Goal: Task Accomplishment & Management: Complete application form

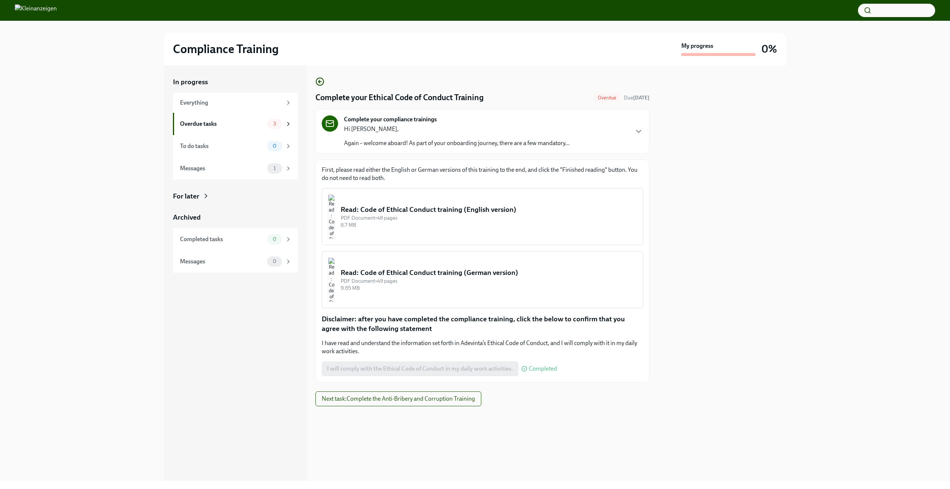
click at [465, 222] on div "8.7 MB" at bounding box center [489, 225] width 296 height 7
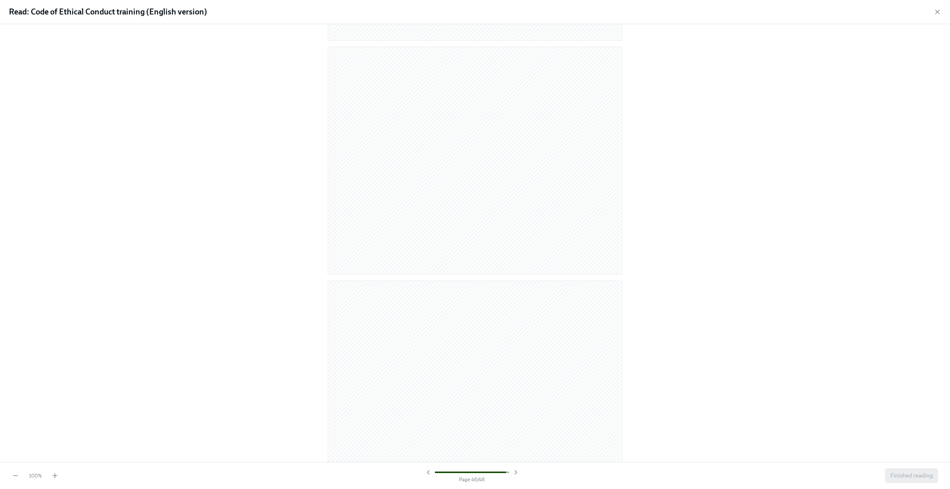
scroll to position [10789, 0]
click at [899, 476] on span "Finished reading" at bounding box center [911, 475] width 43 height 7
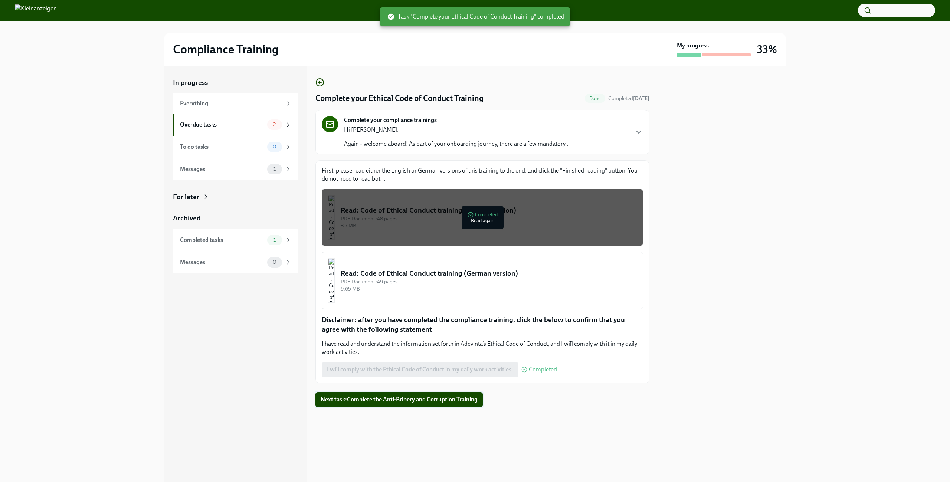
click at [447, 402] on span "Next task : Complete the Anti-Bribery and Corruption Training" at bounding box center [399, 399] width 157 height 7
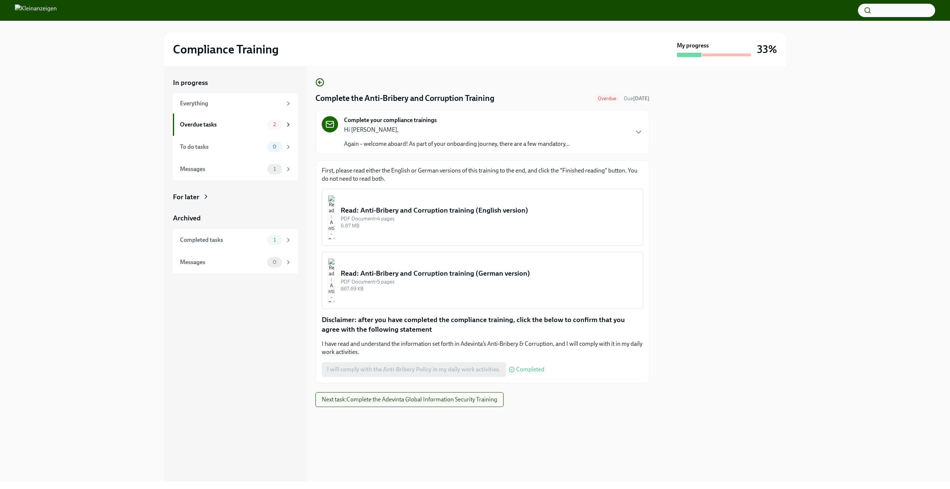
click at [468, 208] on div "Read: Anti-Bribery and Corruption training (English version)" at bounding box center [489, 211] width 296 height 10
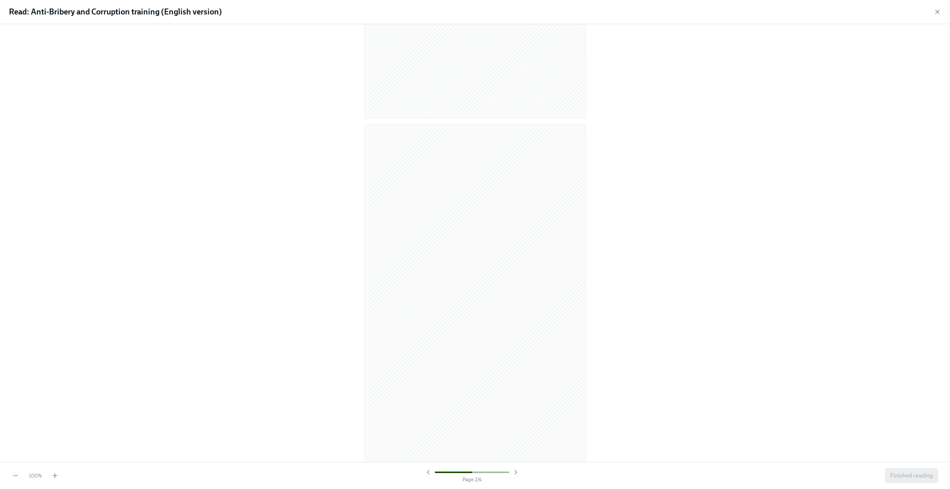
scroll to position [407, 0]
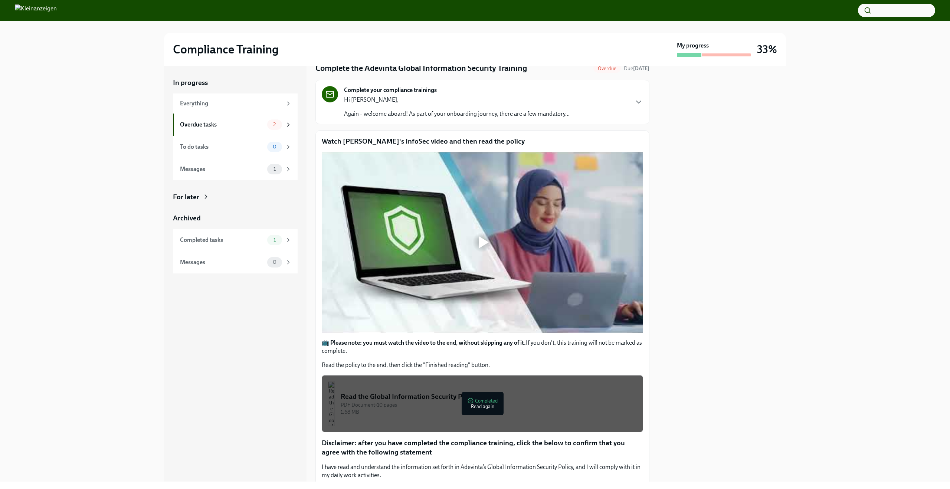
scroll to position [79, 0]
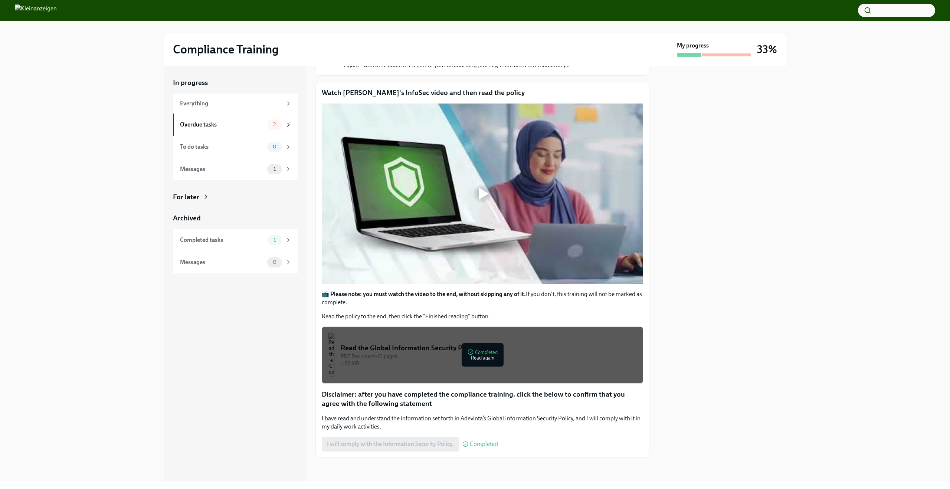
click at [432, 214] on div at bounding box center [482, 194] width 321 height 181
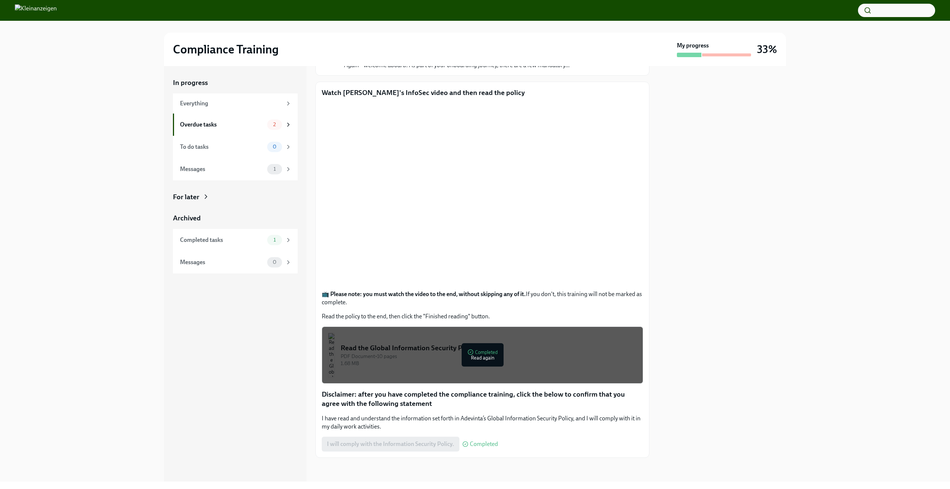
click at [366, 351] on div "Read the Global Information Security Policy" at bounding box center [489, 348] width 296 height 10
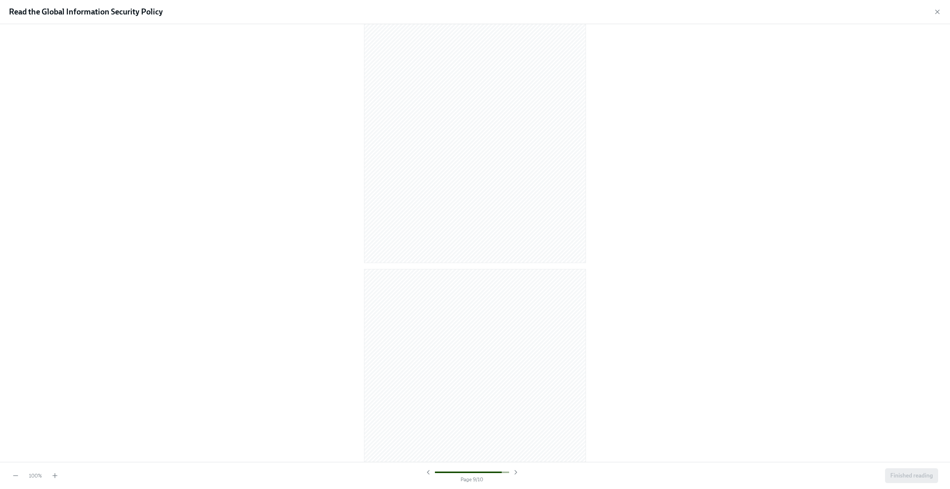
scroll to position [2759, 0]
click at [902, 478] on span "Finished reading" at bounding box center [911, 475] width 43 height 7
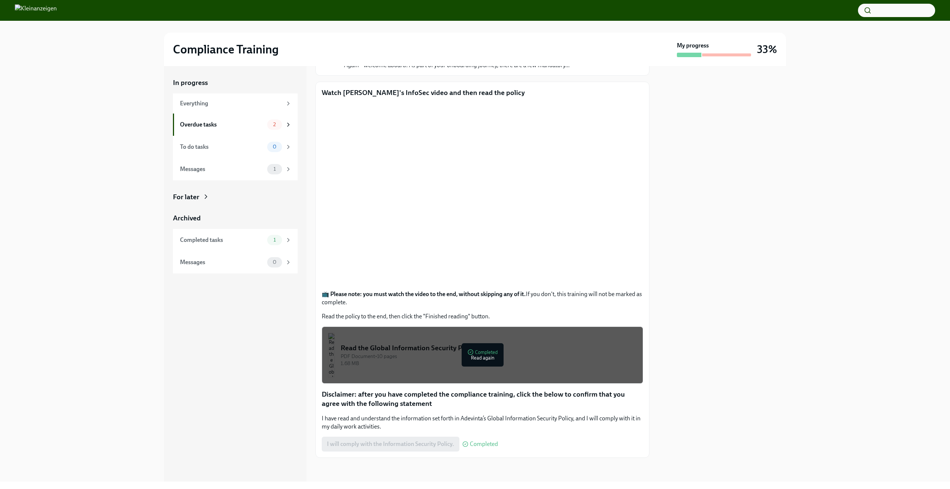
click at [434, 445] on div "I will comply with the Information Security Policy. Completed" at bounding box center [410, 444] width 176 height 15
click at [455, 419] on p "I have read and understand the information set forth in Adevinta’s Global Infor…" at bounding box center [482, 422] width 321 height 16
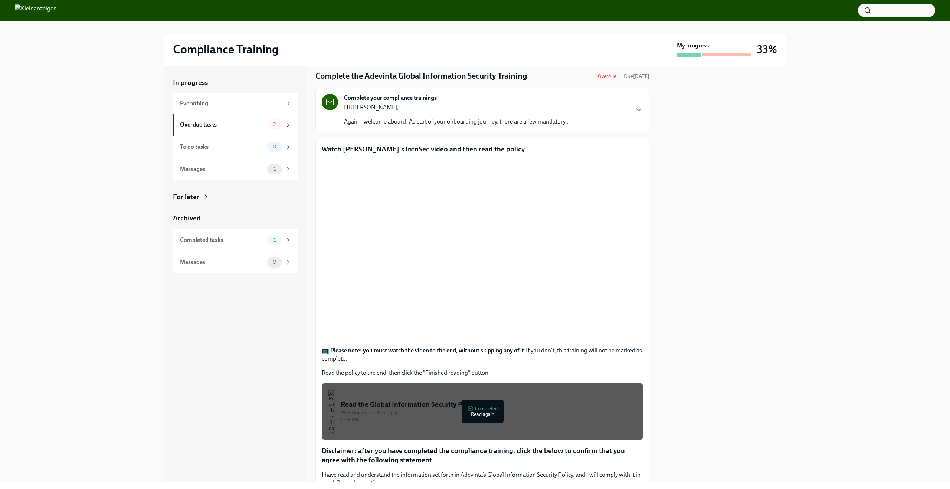
scroll to position [0, 0]
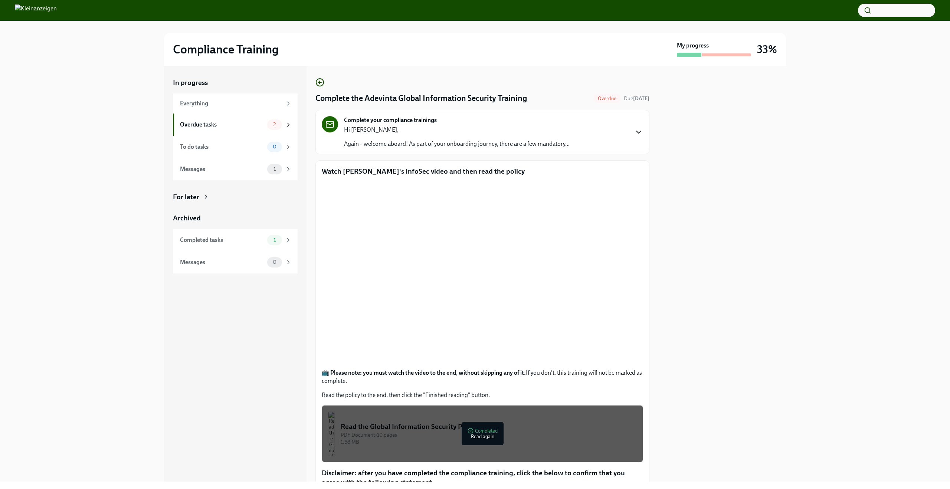
click at [634, 133] on icon "button" at bounding box center [638, 132] width 9 height 9
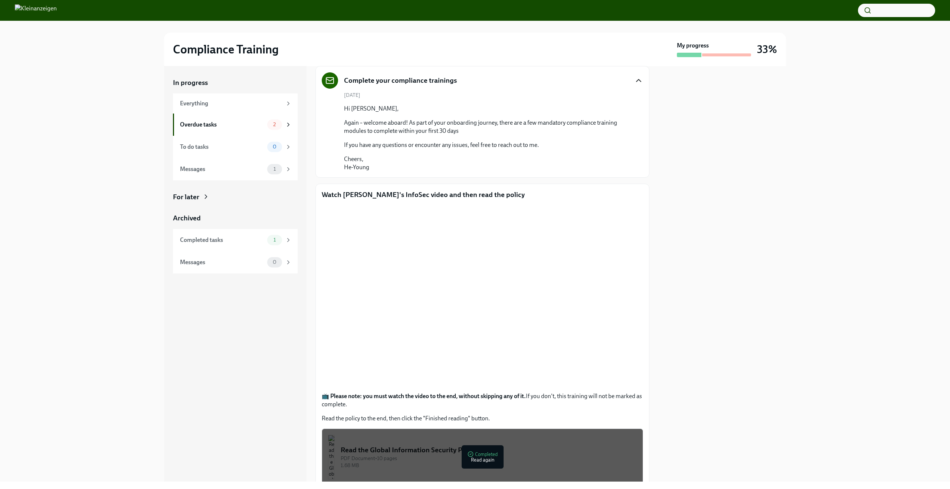
scroll to position [55, 0]
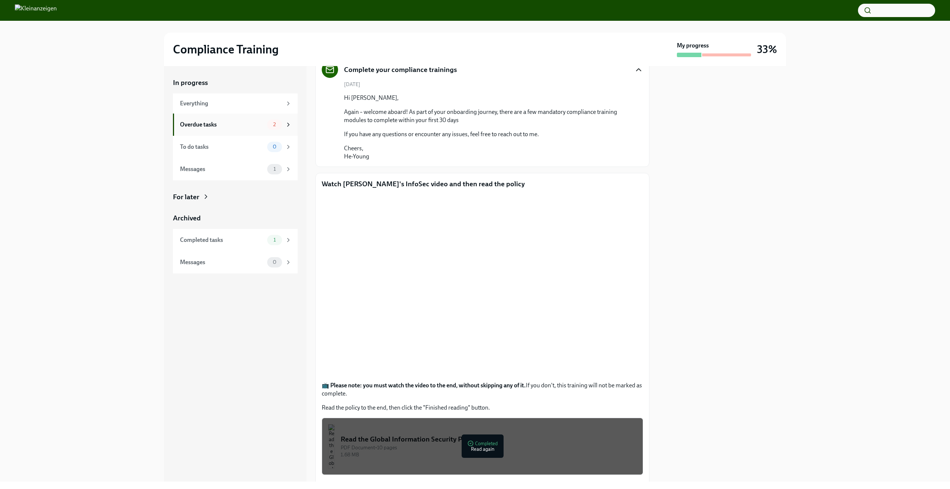
click at [256, 120] on div "Overdue tasks 2" at bounding box center [236, 124] width 112 height 10
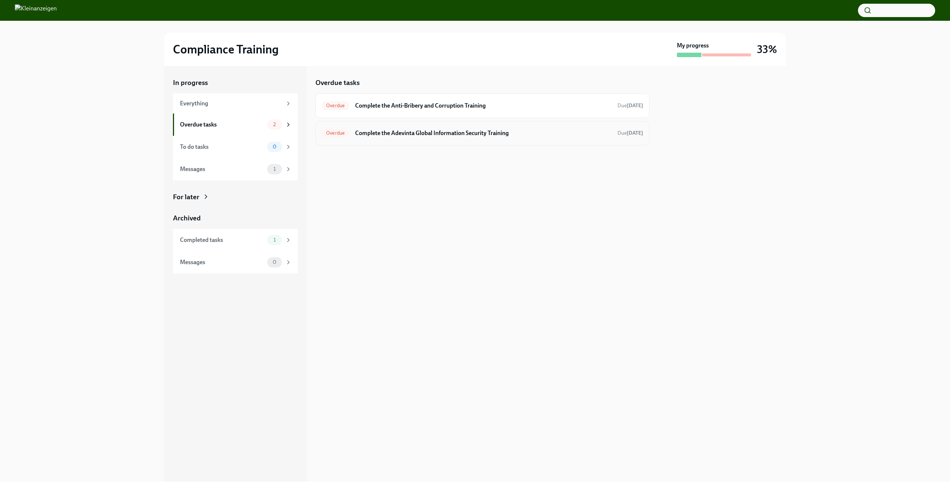
click at [479, 134] on h6 "Complete the Adevinta Global Information Security Training" at bounding box center [483, 133] width 256 height 8
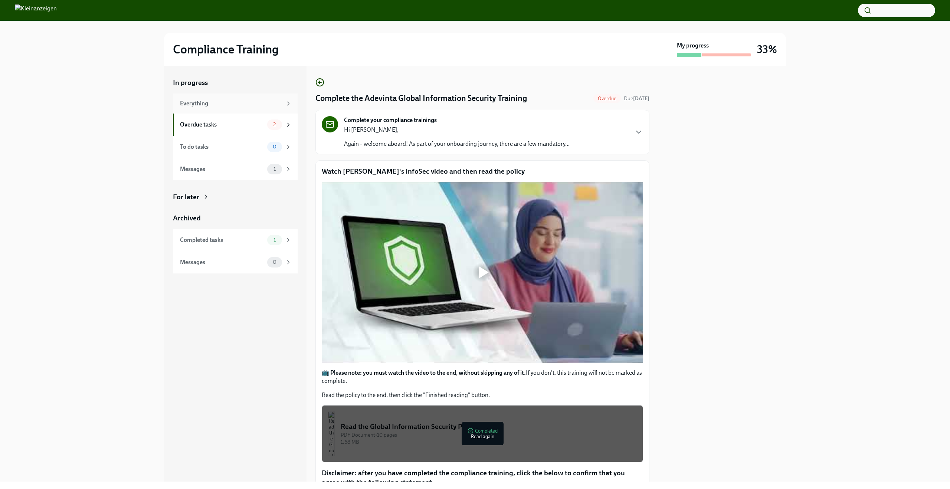
click at [216, 101] on div "Everything" at bounding box center [231, 103] width 102 height 8
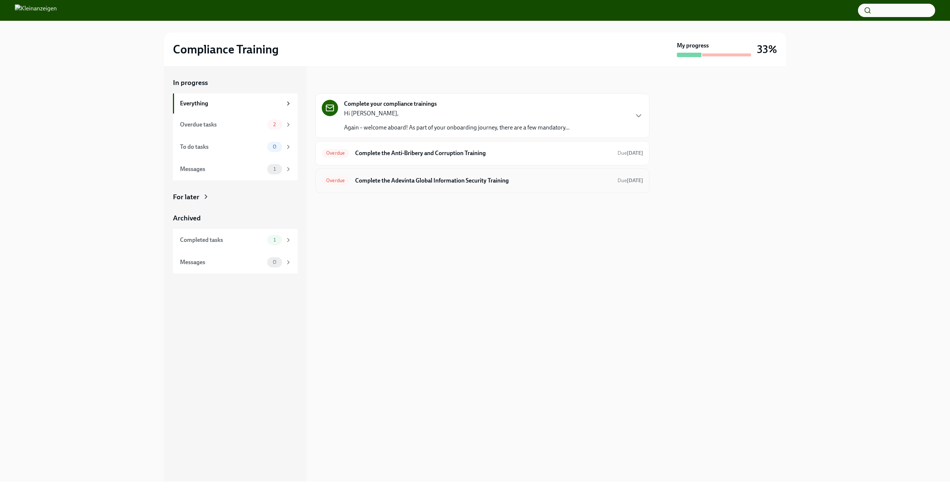
click at [480, 185] on div "Overdue Complete the Adevinta Global Information Security Training Due 4 days a…" at bounding box center [482, 181] width 321 height 12
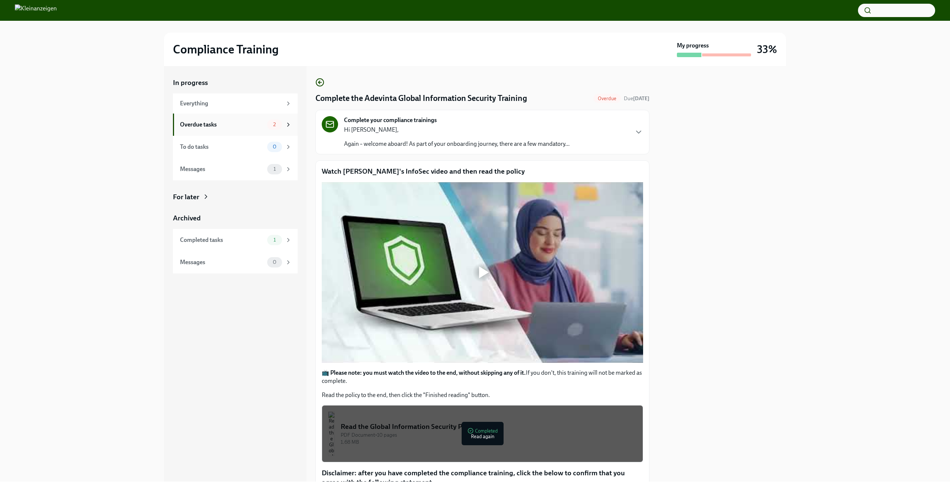
click at [254, 121] on div "Overdue tasks" at bounding box center [222, 125] width 84 height 8
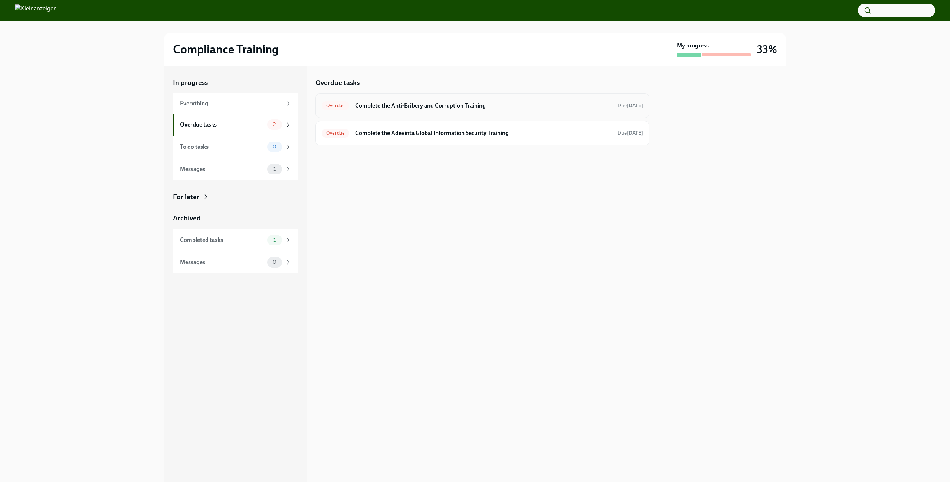
click at [383, 108] on h6 "Complete the Anti-Bribery and Corruption Training" at bounding box center [483, 106] width 256 height 8
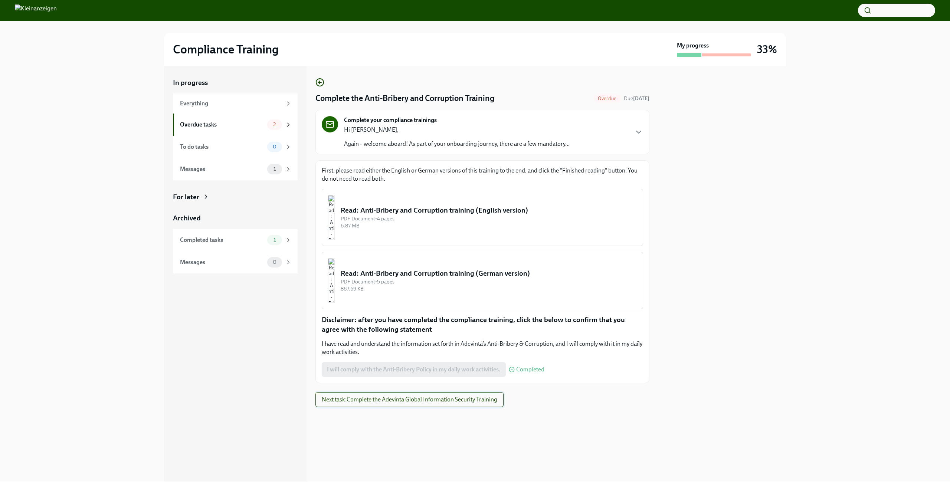
click at [383, 403] on span "Next task : Complete the Adevinta Global Information Security Training" at bounding box center [410, 399] width 176 height 7
